Goal: Task Accomplishment & Management: Complete application form

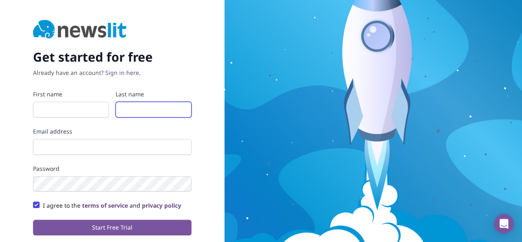
click at [190, 109] on input "Last name" at bounding box center [154, 110] width 76 height 16
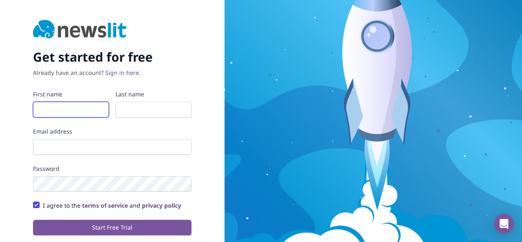
click at [80, 112] on input "First name" at bounding box center [71, 110] width 76 height 16
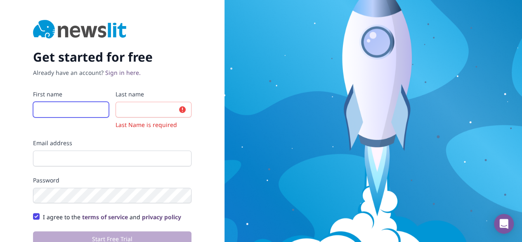
type input "Suraj"
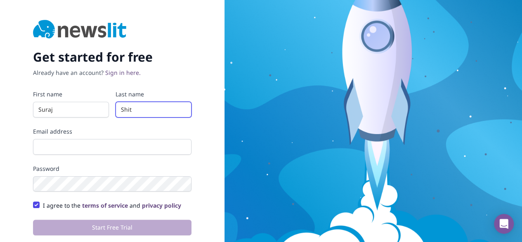
click at [160, 109] on input "Shit" at bounding box center [154, 110] width 76 height 16
type input "S"
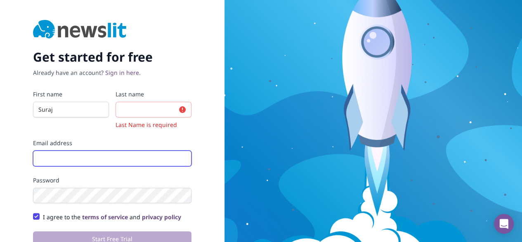
click at [115, 156] on input "Email address" at bounding box center [112, 158] width 159 height 16
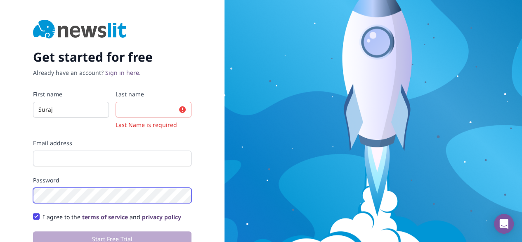
click at [173, 197] on div "Password" at bounding box center [112, 189] width 159 height 27
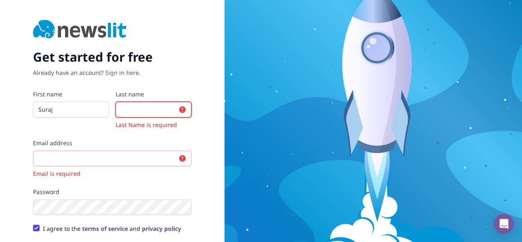
click at [167, 111] on input "Last name" at bounding box center [154, 110] width 76 height 16
